Goal: Contribute content: Contribute content

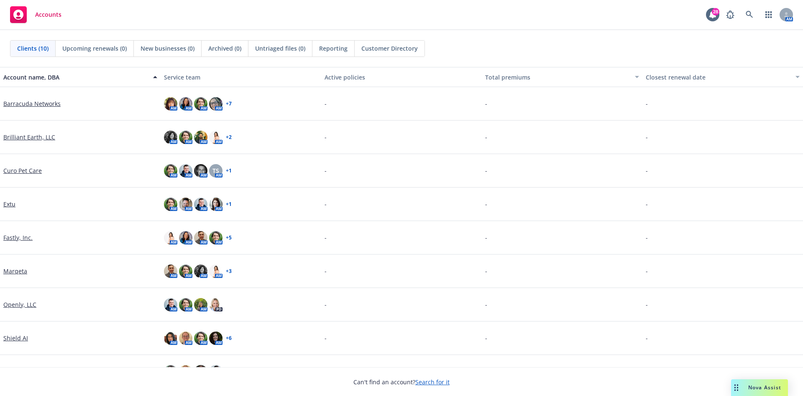
click at [13, 237] on link "Fastly, Inc." at bounding box center [17, 237] width 29 height 9
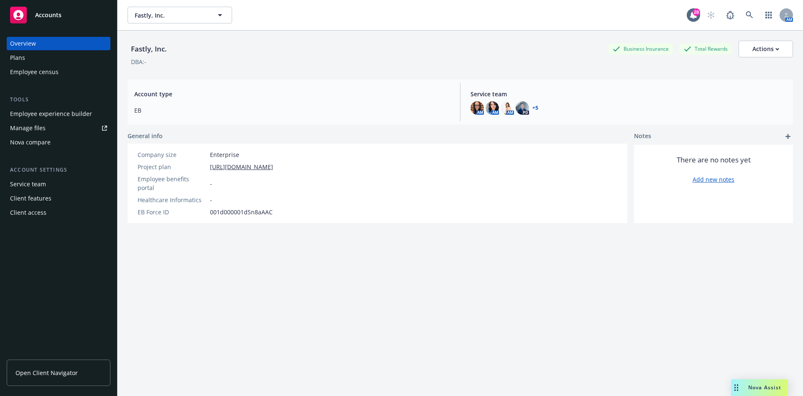
click at [48, 129] on link "Manage files" at bounding box center [59, 127] width 104 height 13
click at [31, 61] on div "Plans" at bounding box center [58, 57] width 97 height 13
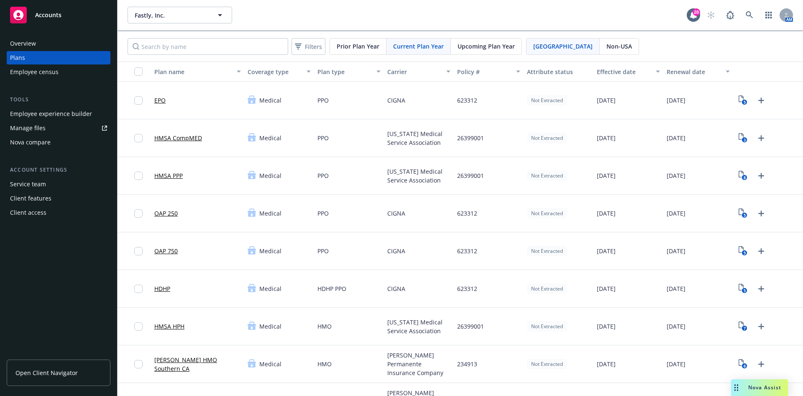
click at [504, 42] on span "Upcoming Plan Year" at bounding box center [485, 46] width 57 height 9
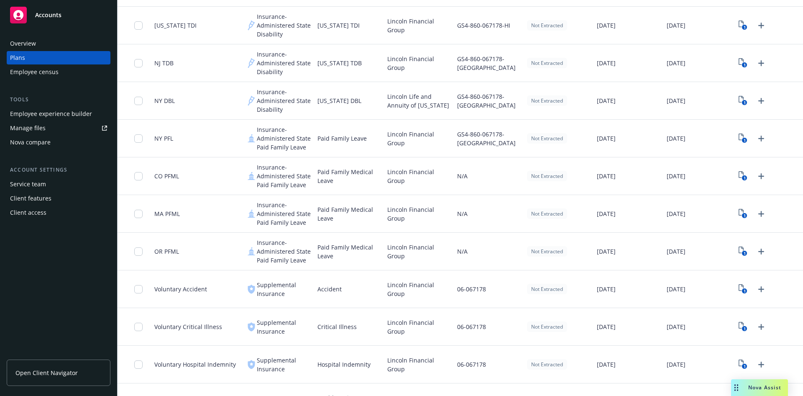
scroll to position [687, 0]
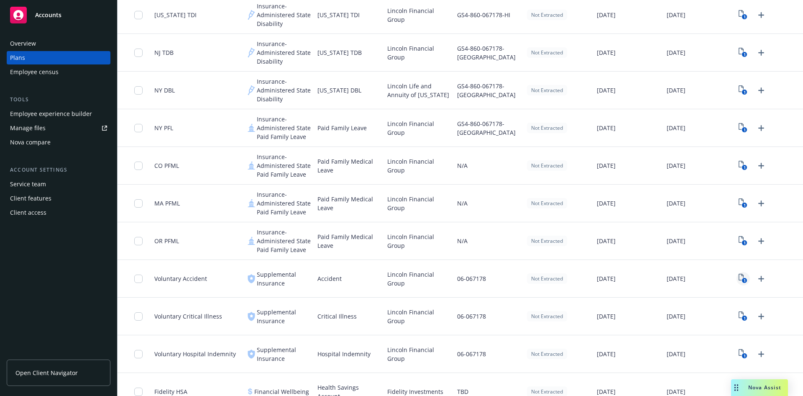
click at [738, 276] on icon "1" at bounding box center [742, 278] width 9 height 10
click at [756, 276] on icon "Upload Plan Documents" at bounding box center [761, 278] width 10 height 10
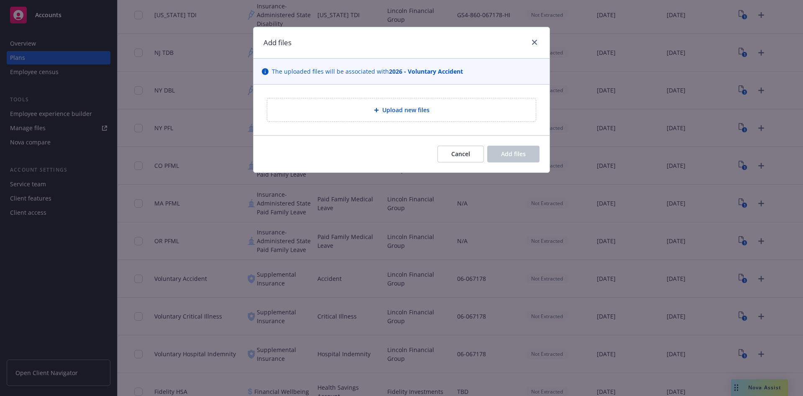
click at [366, 108] on div "Upload new files" at bounding box center [401, 110] width 255 height 10
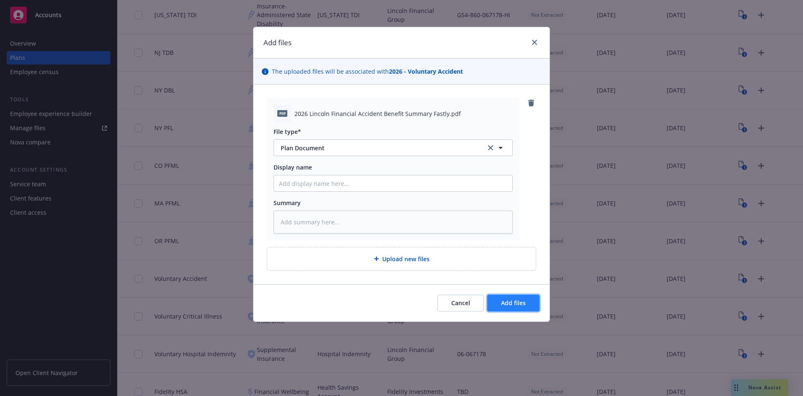
click at [533, 310] on button "Add files" at bounding box center [513, 302] width 52 height 17
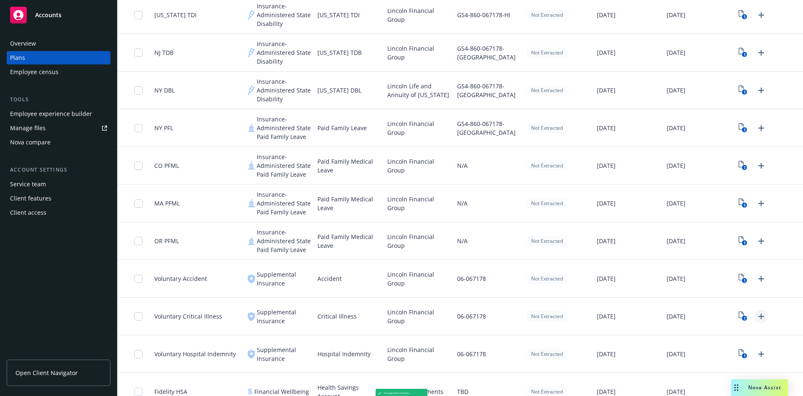
click at [758, 315] on icon "Upload Plan Documents" at bounding box center [761, 316] width 6 height 6
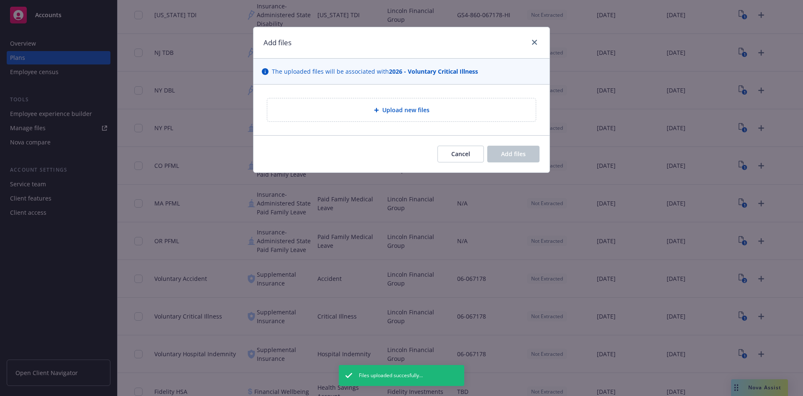
click at [388, 94] on div "Upload new files" at bounding box center [401, 109] width 296 height 51
click at [371, 99] on div "Upload new files" at bounding box center [401, 109] width 268 height 23
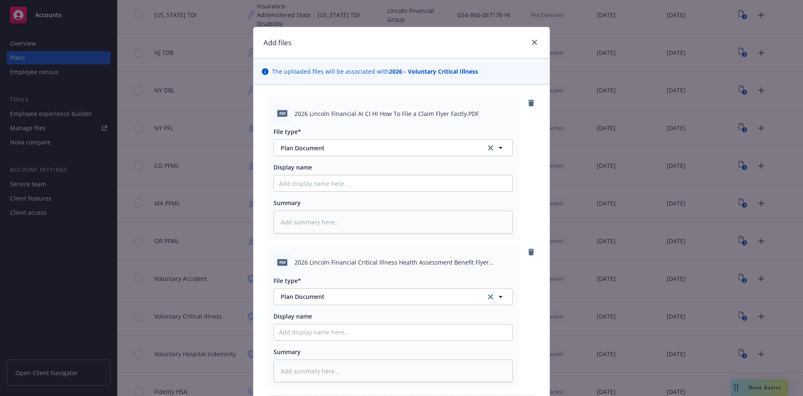
scroll to position [100, 0]
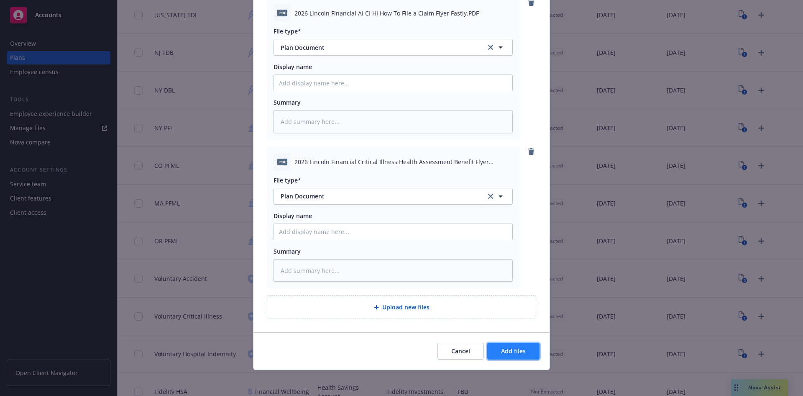
click at [511, 356] on button "Add files" at bounding box center [513, 350] width 52 height 17
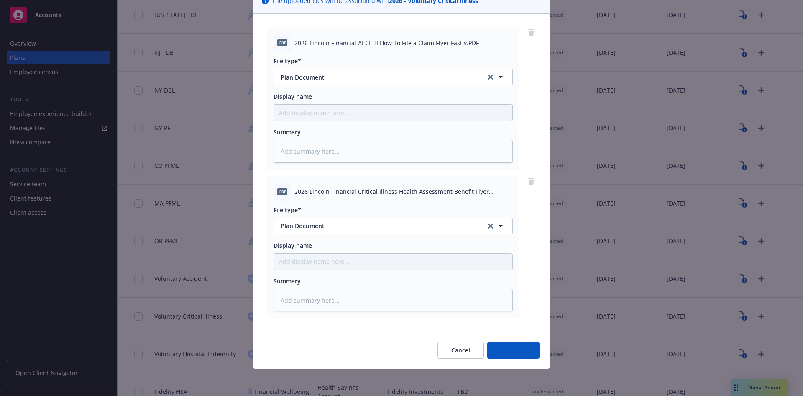
scroll to position [70, 0]
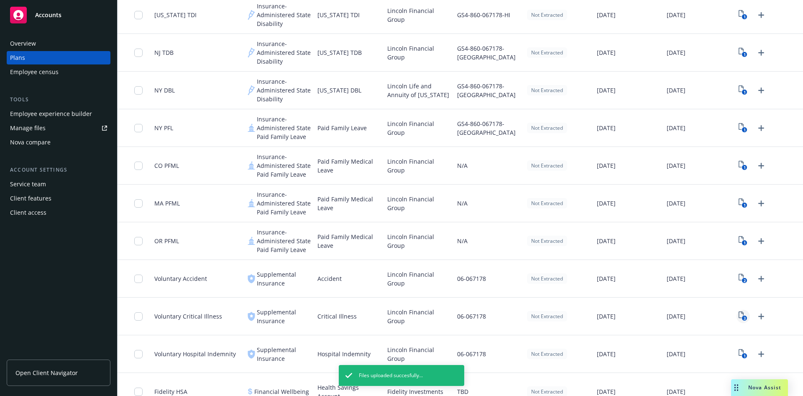
click at [742, 317] on rect "View Plan Documents" at bounding box center [744, 317] width 5 height 5
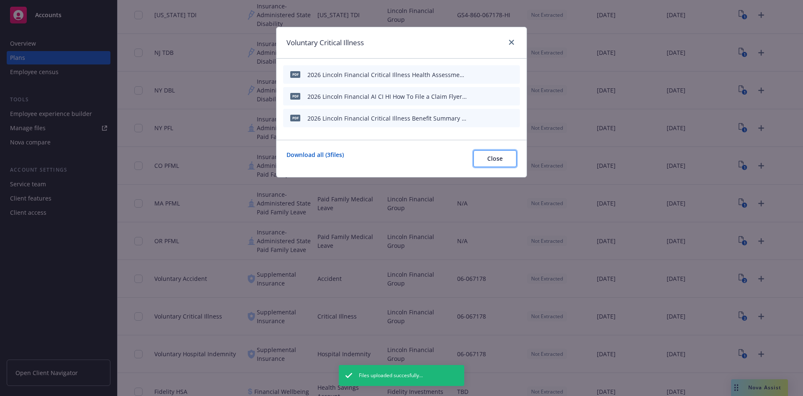
click at [497, 155] on span "Close" at bounding box center [494, 158] width 15 height 8
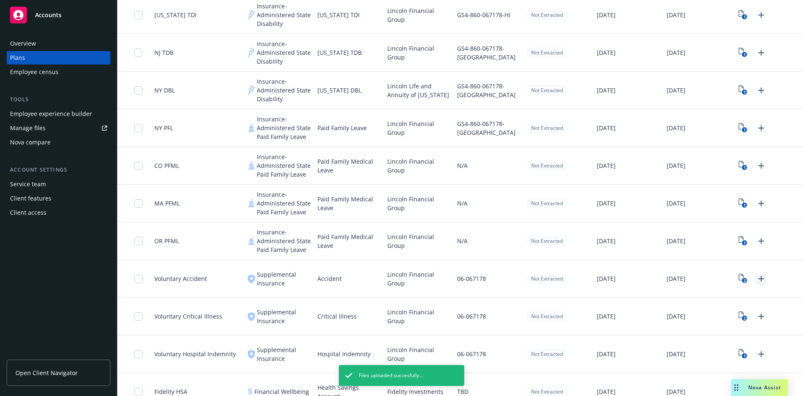
click at [754, 284] on link "Upload Plan Documents" at bounding box center [760, 278] width 13 height 13
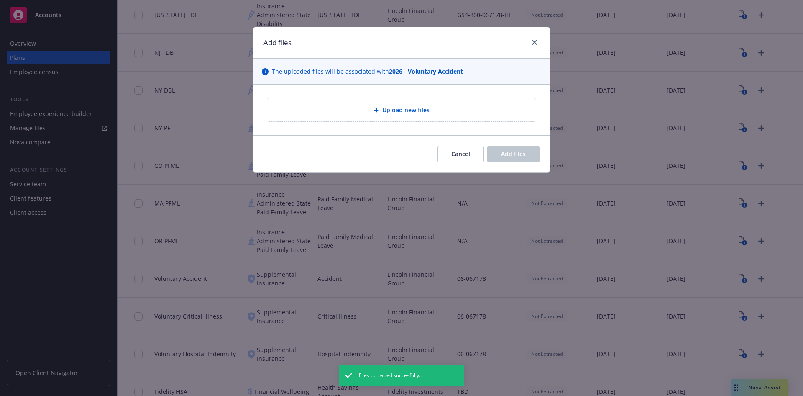
click at [395, 107] on span "Upload new files" at bounding box center [405, 109] width 47 height 9
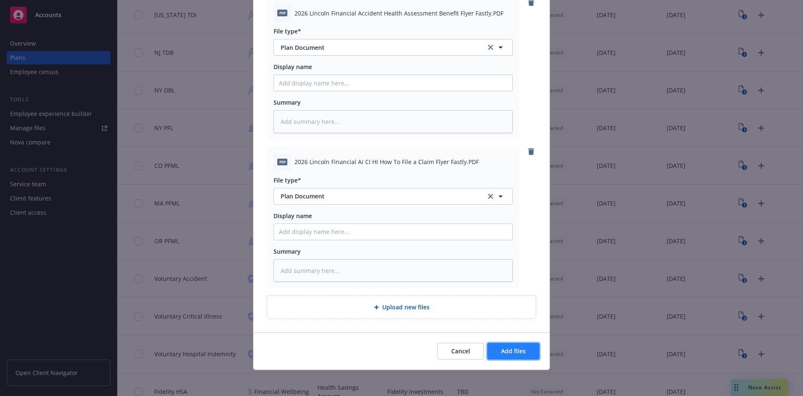
click at [507, 355] on button "Add files" at bounding box center [513, 350] width 52 height 17
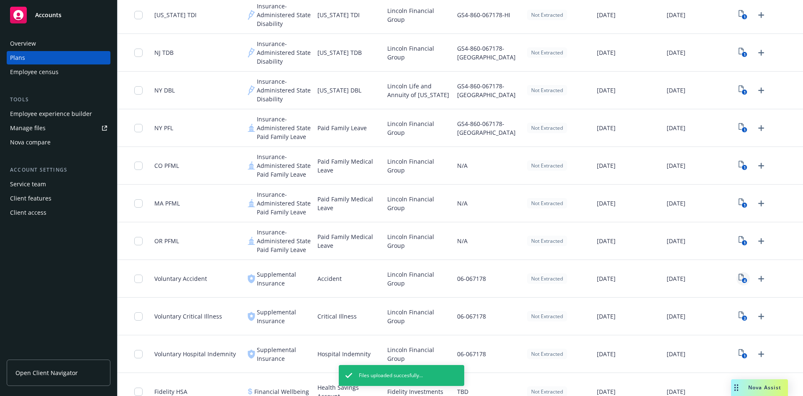
click at [736, 278] on link "4" at bounding box center [742, 278] width 13 height 13
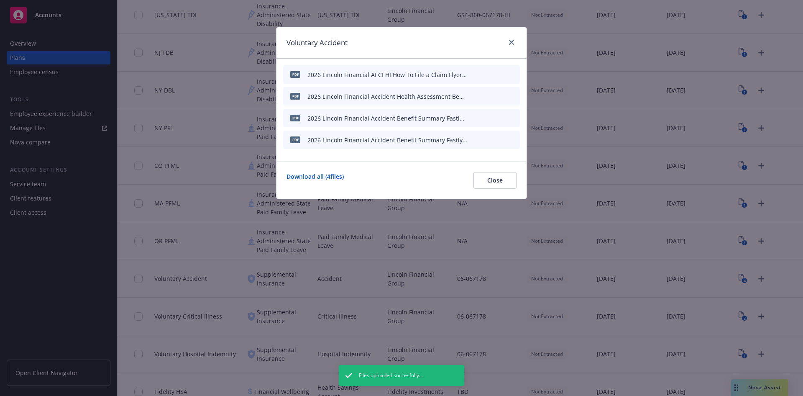
click at [516, 116] on icon "archive file" at bounding box center [512, 117] width 7 height 7
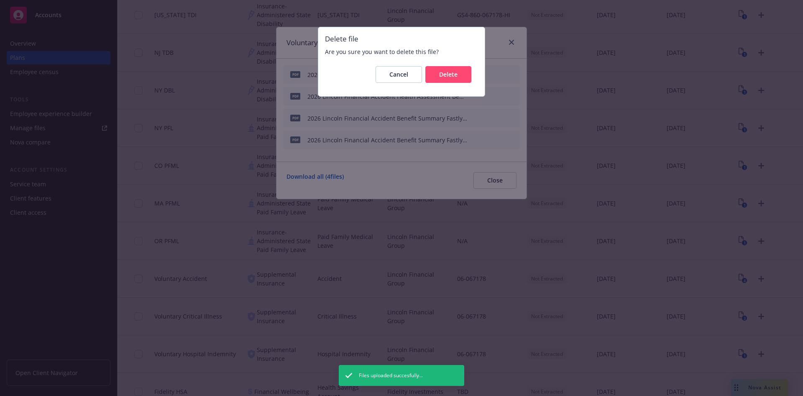
click at [447, 63] on div "Cancel Delete" at bounding box center [401, 74] width 153 height 30
click at [447, 65] on div "Cancel Delete" at bounding box center [401, 74] width 153 height 30
click at [447, 71] on span "Delete" at bounding box center [448, 74] width 18 height 8
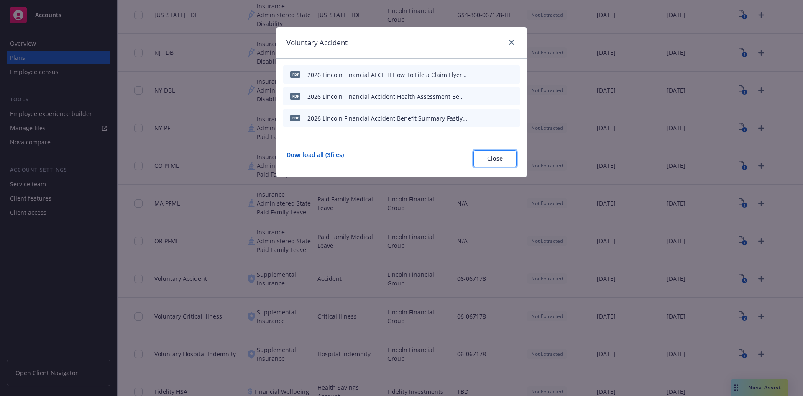
click at [499, 162] on button "Close" at bounding box center [494, 158] width 43 height 17
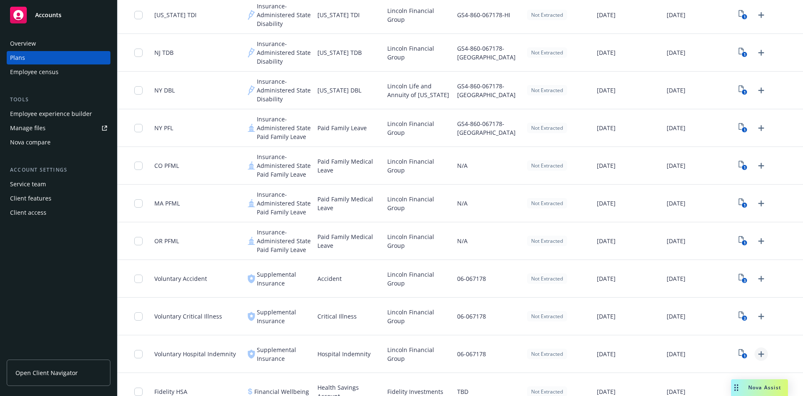
click at [756, 349] on icon "Upload Plan Documents" at bounding box center [761, 354] width 10 height 10
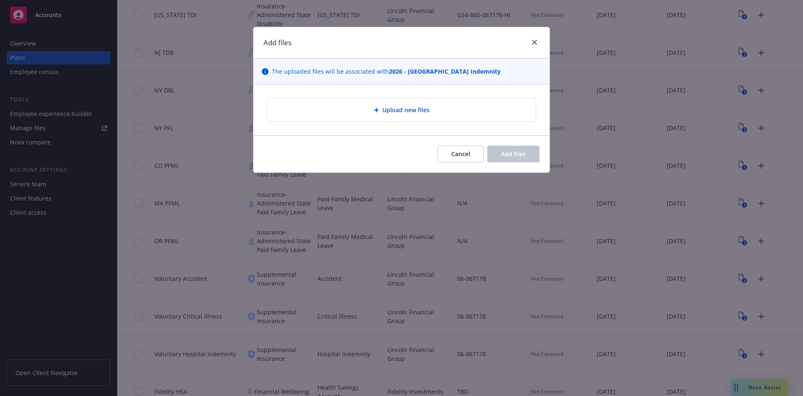
click at [371, 117] on div "Upload new files" at bounding box center [401, 109] width 268 height 23
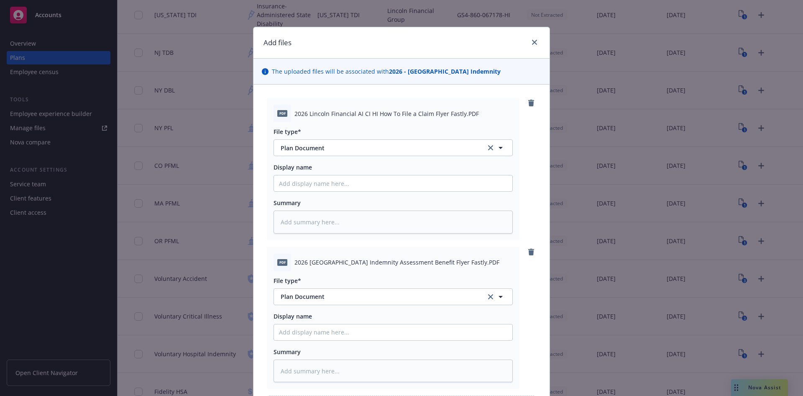
scroll to position [100, 0]
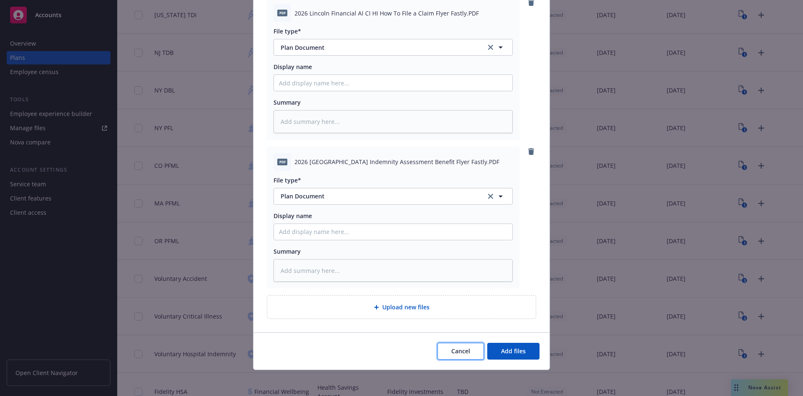
click at [478, 352] on button "Cancel" at bounding box center [460, 350] width 46 height 17
click at [479, 352] on span "06-067178" at bounding box center [471, 353] width 29 height 9
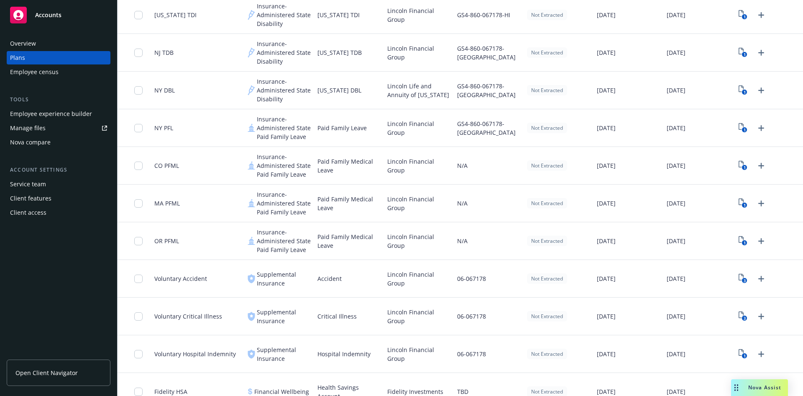
click at [759, 354] on div "1" at bounding box center [768, 354] width 70 height 38
click at [758, 354] on icon "Upload Plan Documents" at bounding box center [761, 354] width 6 height 6
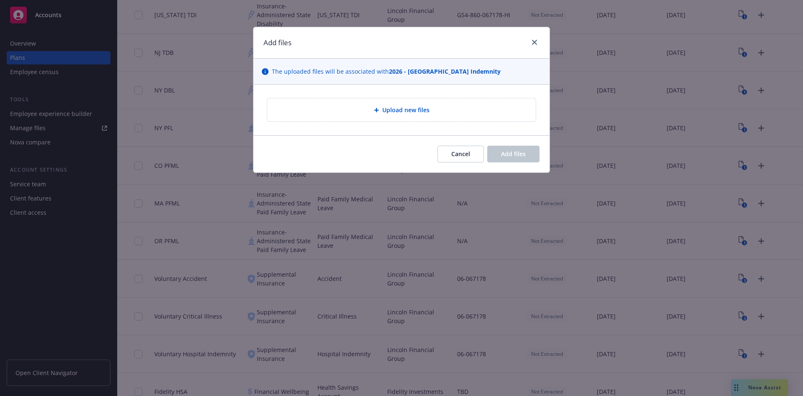
click at [422, 102] on div "Upload new files" at bounding box center [401, 109] width 268 height 23
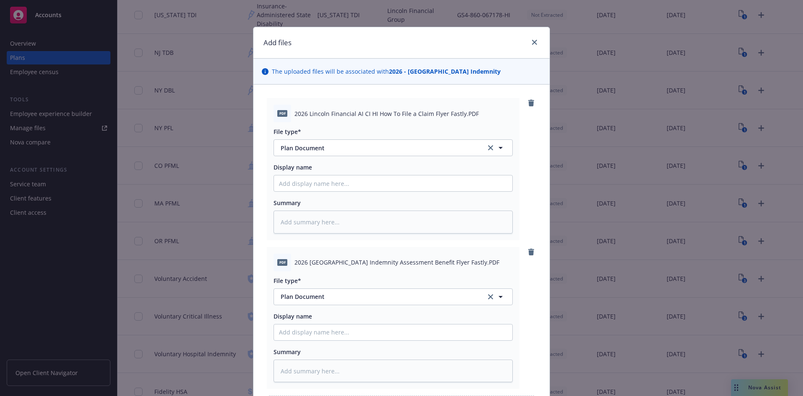
scroll to position [100, 0]
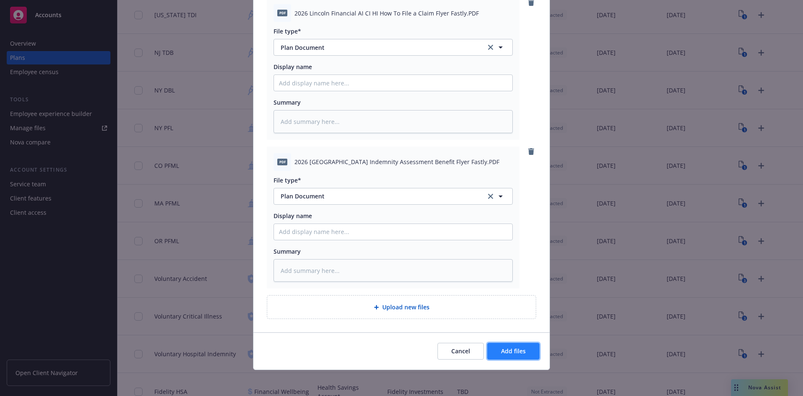
click at [516, 349] on span "Add files" at bounding box center [513, 351] width 25 height 8
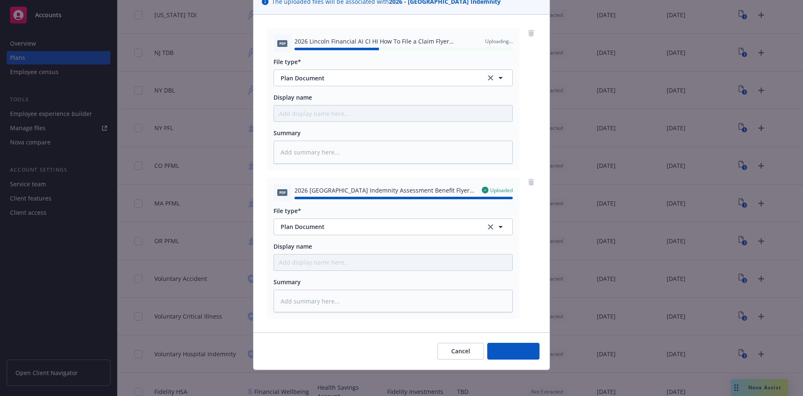
type textarea "x"
